Goal: Transaction & Acquisition: Subscribe to service/newsletter

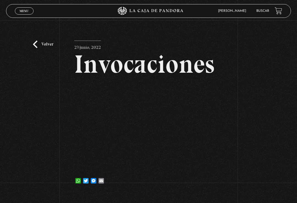
click at [20, 13] on link "Menu Cerrar" at bounding box center [24, 10] width 19 height 7
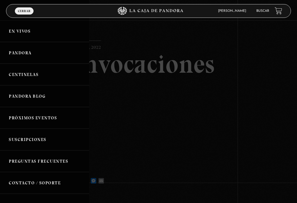
click at [51, 33] on link "En vivos" at bounding box center [44, 31] width 89 height 22
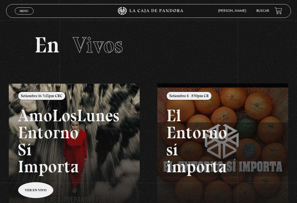
click at [35, 185] on link at bounding box center [157, 185] width 297 height 203
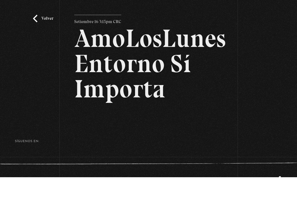
scroll to position [13, 0]
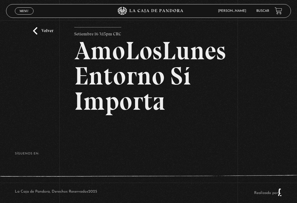
click at [165, 102] on h2 "AmoLosLunes Entorno Sí Importa" at bounding box center [148, 76] width 148 height 76
click at [184, 128] on div "Volver Setiembre 16 3:15pm CRC AmoLosLunes Entorno Sí Importa" at bounding box center [148, 80] width 148 height 106
click at [165, 139] on footer "SÍguenos en: La Caja de Pandora, Derechos Reservados 2025 Realizado por" at bounding box center [148, 171] width 297 height 77
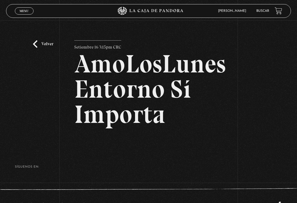
scroll to position [0, 0]
click at [149, 116] on h2 "AmoLosLunes Entorno Sí Importa" at bounding box center [148, 90] width 148 height 76
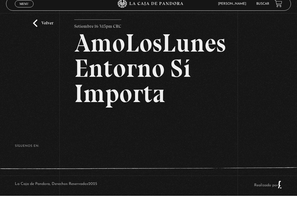
scroll to position [13, 0]
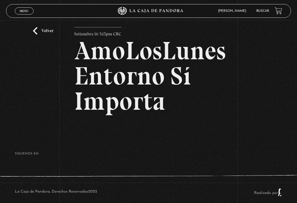
click at [161, 128] on div "Volver Setiembre 16 3:15pm CRC AmoLosLunes Entorno Sí Importa" at bounding box center [148, 80] width 148 height 106
click at [156, 130] on div "Volver Setiembre 16 3:15pm CRC AmoLosLunes Entorno Sí Importa" at bounding box center [148, 80] width 148 height 106
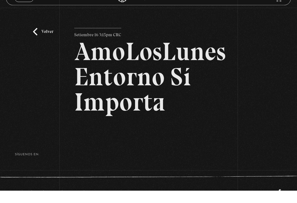
scroll to position [13, 0]
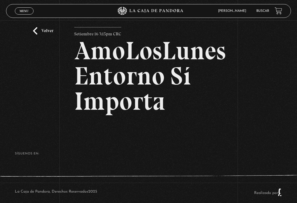
click at [145, 114] on h2 "AmoLosLunes Entorno Sí Importa" at bounding box center [148, 76] width 148 height 76
click at [144, 114] on h2 "AmoLosLunes Entorno Sí Importa" at bounding box center [148, 76] width 148 height 76
click at [140, 119] on article "Setiembre 16 3:15pm CRC AmoLosLunes Entorno Sí Importa" at bounding box center [148, 74] width 148 height 95
click at [139, 120] on article "Setiembre 16 3:15pm CRC AmoLosLunes Entorno Sí Importa" at bounding box center [148, 74] width 148 height 95
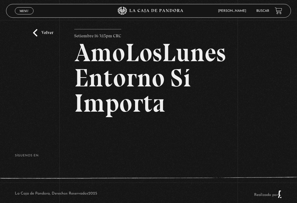
scroll to position [0, 0]
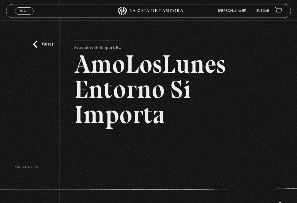
click at [35, 40] on div "Volver Setiembre 16 3:15pm CRC AmoLosLunes Entorno Sí Importa" at bounding box center [148, 83] width 297 height 126
click at [33, 44] on link "Volver" at bounding box center [43, 44] width 20 height 7
click at [41, 47] on link "Volver" at bounding box center [43, 44] width 20 height 7
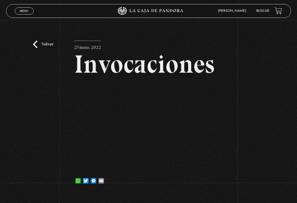
click at [25, 9] on link "Menu Cerrar" at bounding box center [24, 10] width 19 height 7
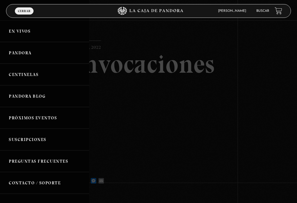
click at [35, 33] on link "En vivos" at bounding box center [44, 31] width 89 height 22
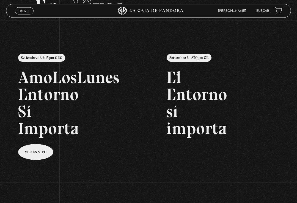
scroll to position [38, 0]
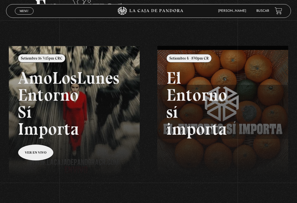
click at [34, 150] on link at bounding box center [157, 147] width 297 height 203
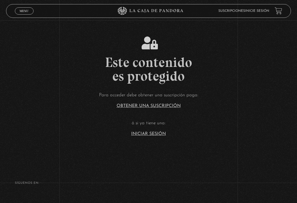
scroll to position [20, 0]
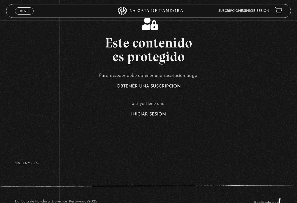
click at [145, 117] on link "Iniciar Sesión" at bounding box center [148, 114] width 35 height 4
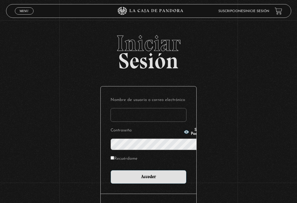
type input "[EMAIL_ADDRESS][DOMAIN_NAME]"
click at [148, 170] on input "Acceder" at bounding box center [148, 177] width 76 height 14
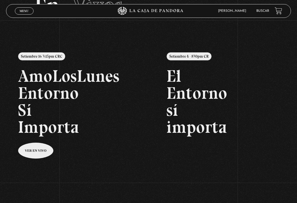
scroll to position [41, 0]
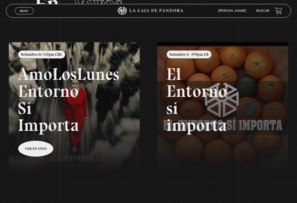
click at [34, 148] on link at bounding box center [157, 143] width 297 height 203
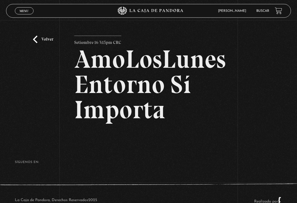
scroll to position [1, 0]
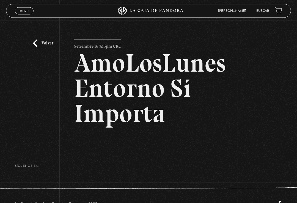
click at [113, 156] on footer "SÍguenos en: La Caja de Pandora, Derechos Reservados 2025 Realizado por" at bounding box center [148, 184] width 297 height 77
click at [112, 155] on footer "SÍguenos en: La Caja de Pandora, Derechos Reservados 2025 Realizado por" at bounding box center [148, 184] width 297 height 77
click at [34, 47] on link "Volver" at bounding box center [43, 43] width 20 height 7
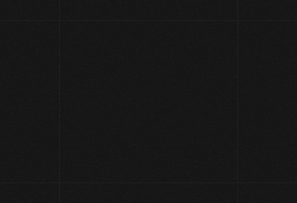
scroll to position [50, 0]
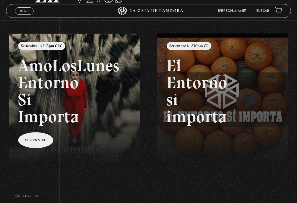
click at [26, 5] on div "Menu Cerrar" at bounding box center [59, 10] width 89 height 13
click at [21, 10] on span "Menu" at bounding box center [24, 10] width 9 height 3
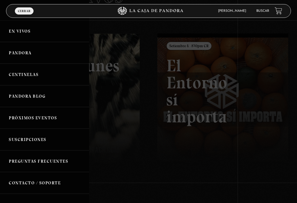
click at [27, 51] on link "Pandora" at bounding box center [44, 53] width 89 height 22
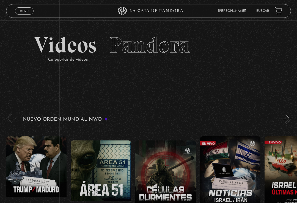
click at [26, 11] on span "Menu" at bounding box center [24, 10] width 9 height 3
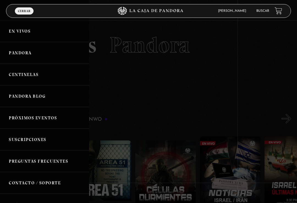
click at [24, 73] on link "Centinelas" at bounding box center [44, 75] width 89 height 22
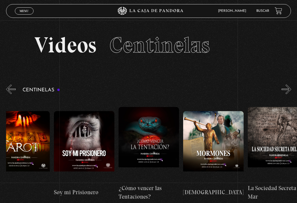
scroll to position [0, 4088]
click at [154, 137] on figure at bounding box center [148, 144] width 60 height 74
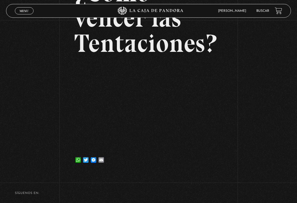
scroll to position [67, 0]
